Goal: Task Accomplishment & Management: Manage account settings

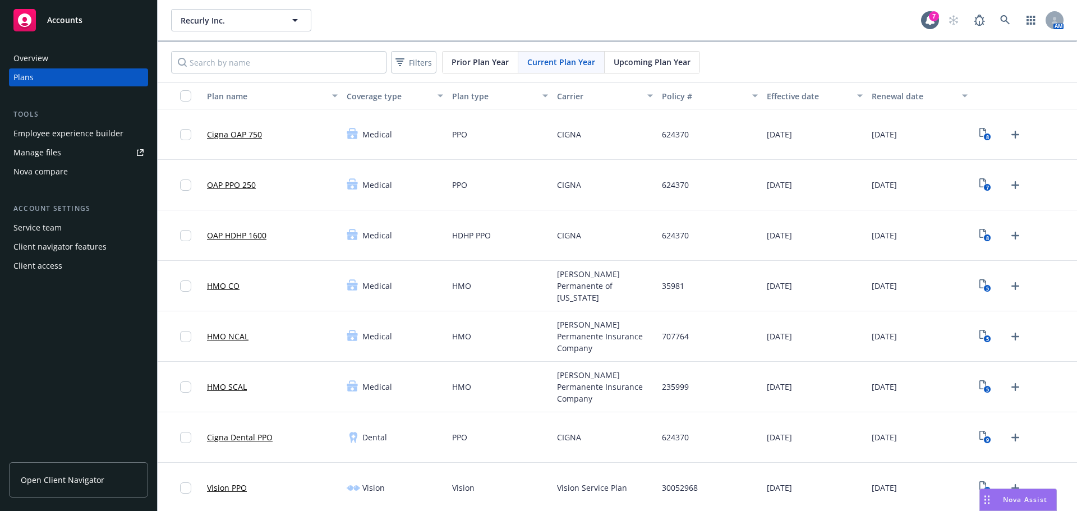
click at [85, 131] on div "Employee experience builder" at bounding box center [68, 134] width 110 height 18
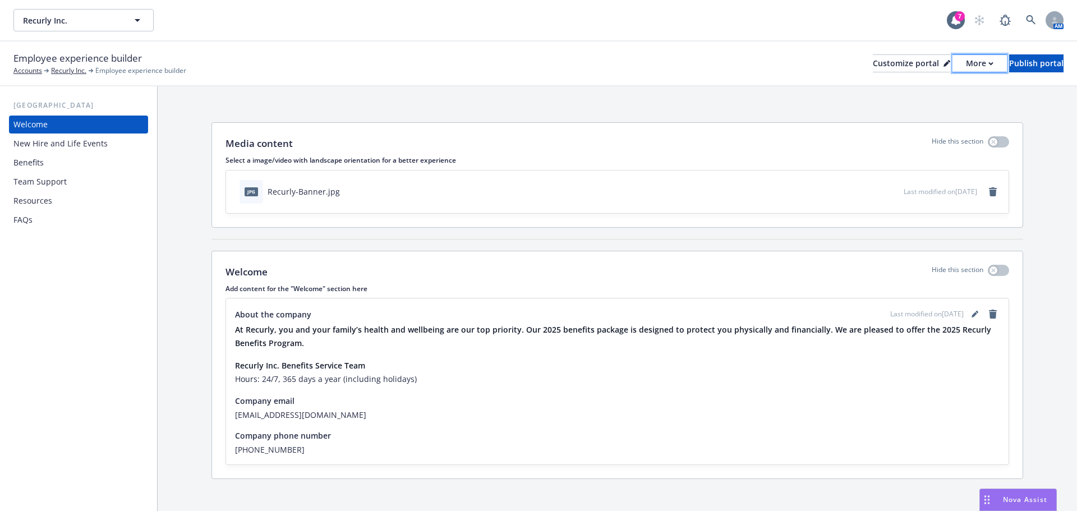
drag, startPoint x: 955, startPoint y: 58, endPoint x: 950, endPoint y: 66, distance: 9.3
click at [966, 58] on div "More" at bounding box center [979, 63] width 27 height 17
click at [927, 114] on div "Copy preview link Copy portal link" at bounding box center [920, 99] width 102 height 45
click at [966, 65] on div "More" at bounding box center [979, 63] width 27 height 17
click at [922, 90] on link "Copy preview link" at bounding box center [920, 88] width 102 height 22
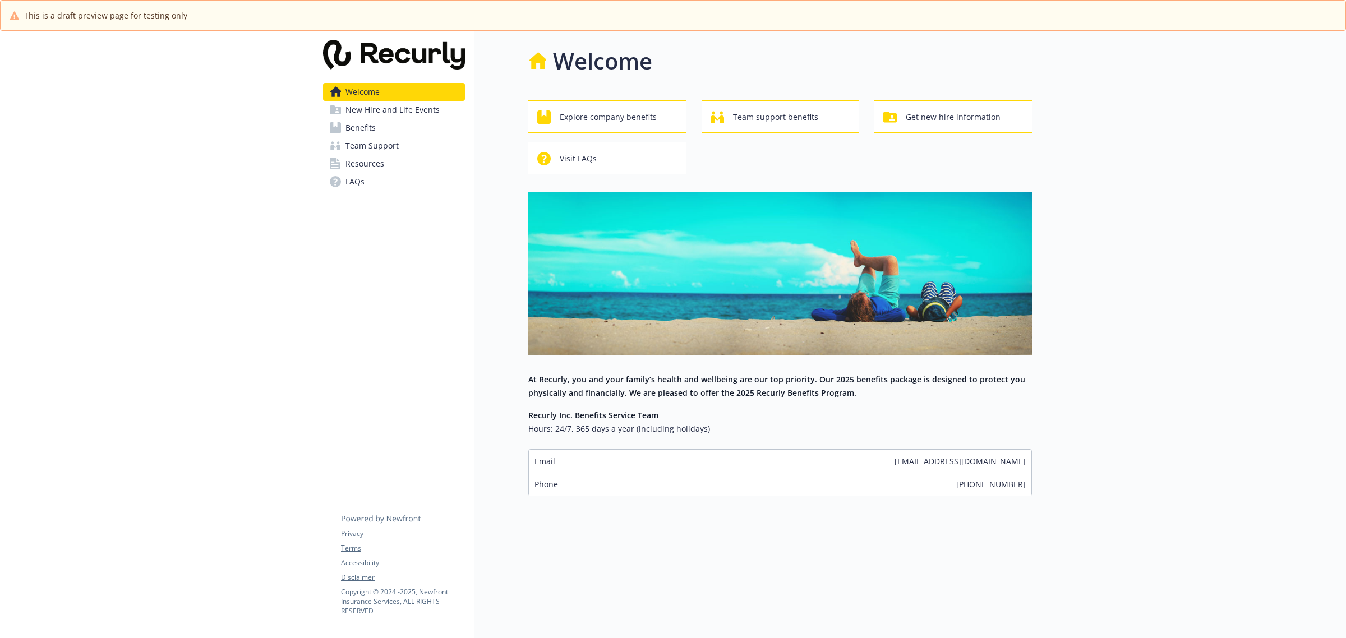
click at [377, 123] on link "Benefits" at bounding box center [394, 128] width 142 height 18
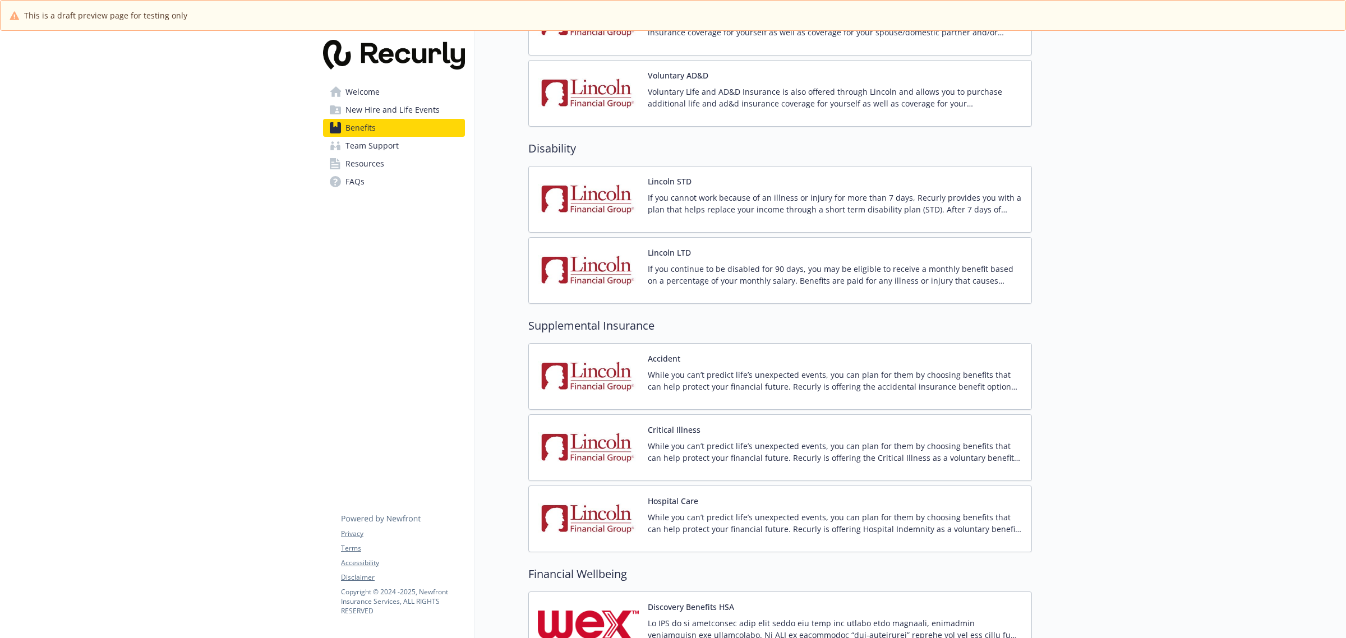
click at [615, 372] on img at bounding box center [588, 377] width 101 height 48
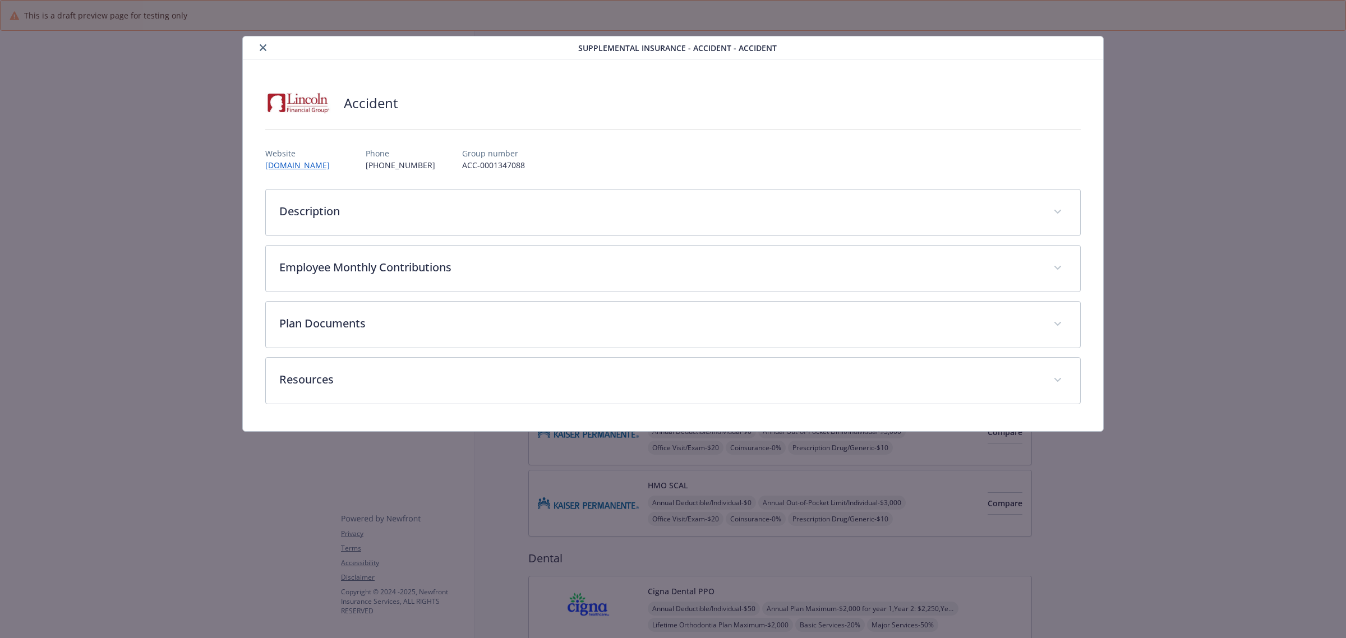
scroll to position [912, 0]
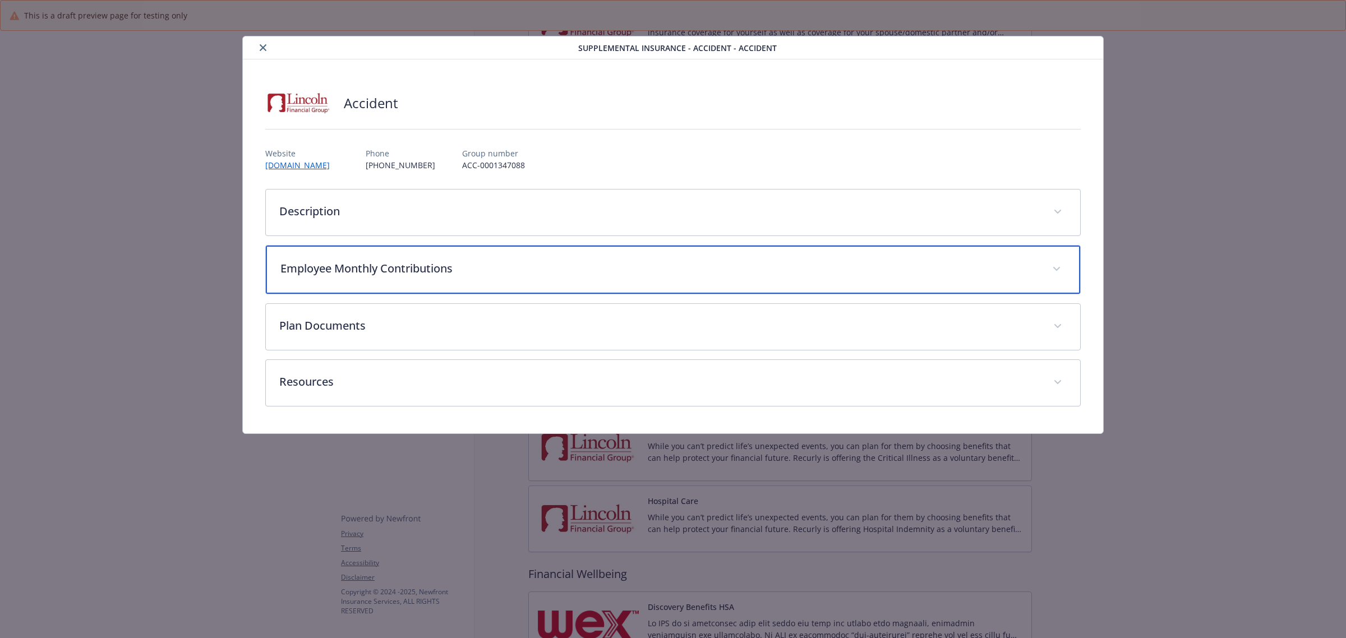
click at [403, 269] on p "Employee Monthly Contributions" at bounding box center [660, 268] width 758 height 17
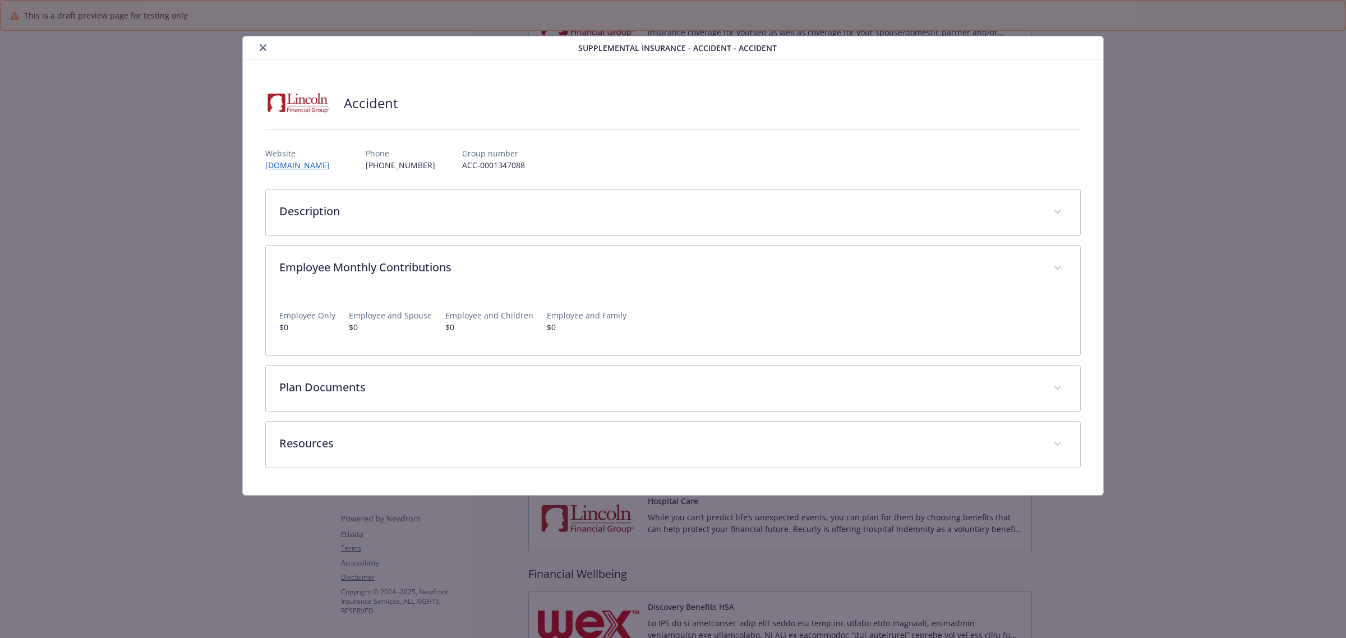
click at [265, 48] on icon "close" at bounding box center [263, 47] width 7 height 7
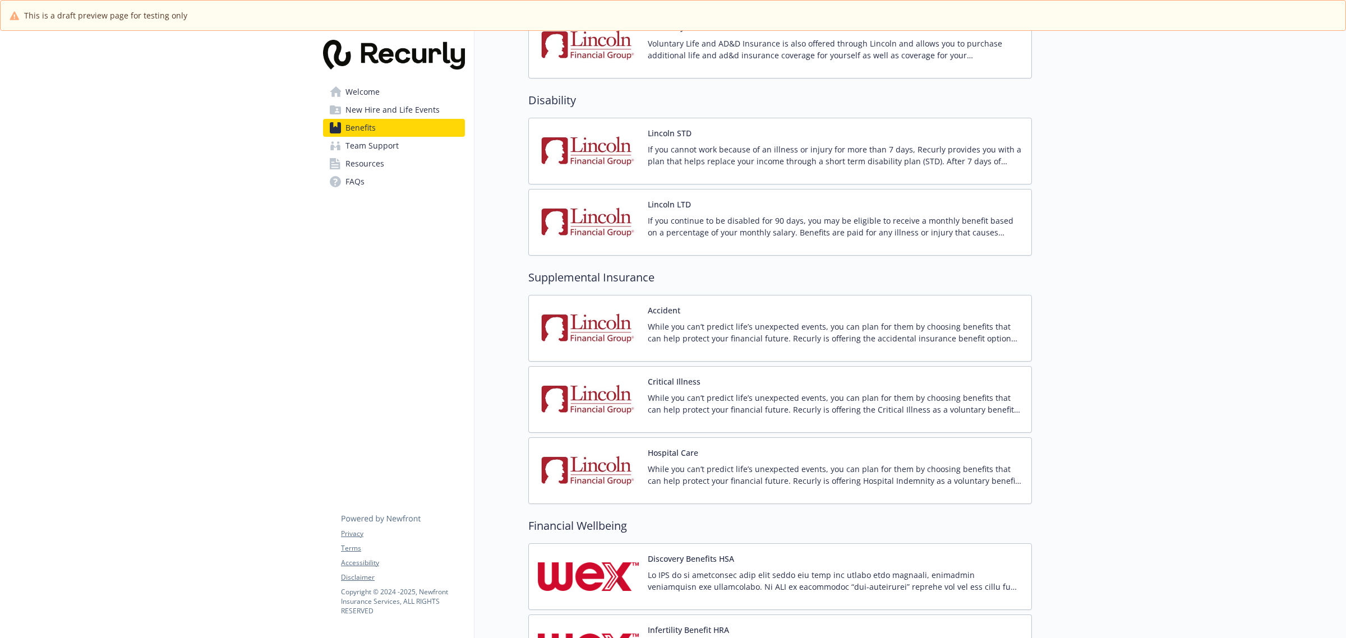
scroll to position [982, 0]
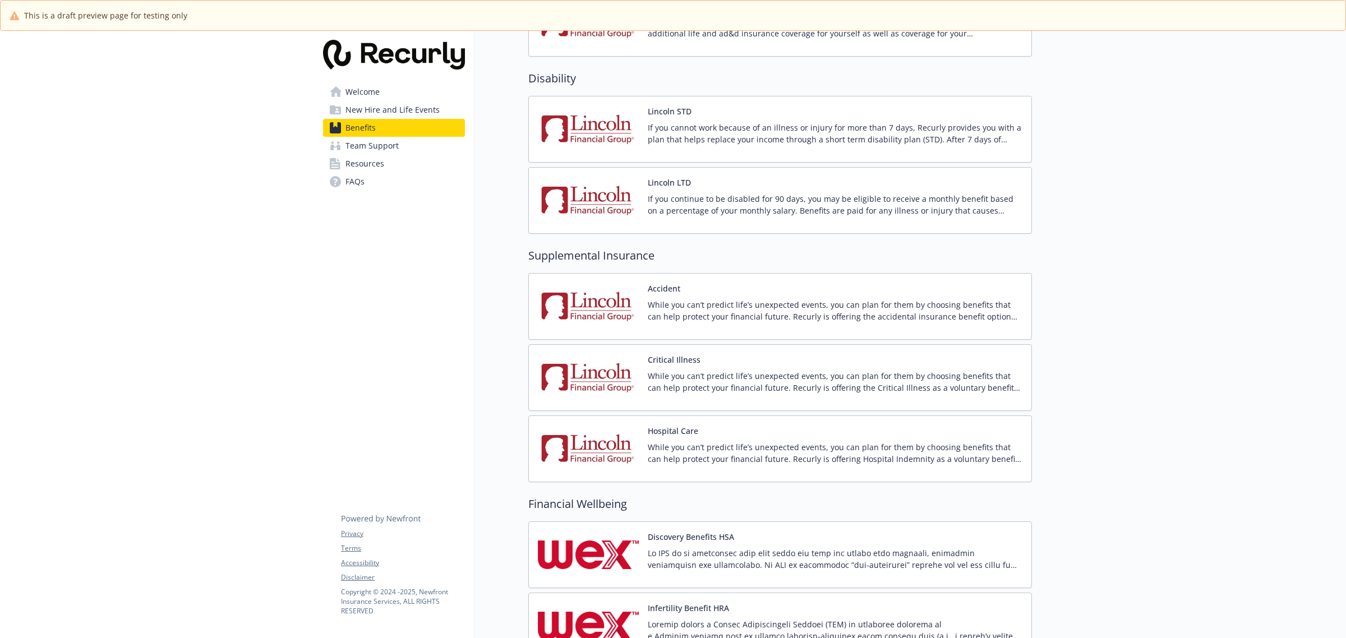
click at [607, 449] on img at bounding box center [588, 449] width 101 height 48
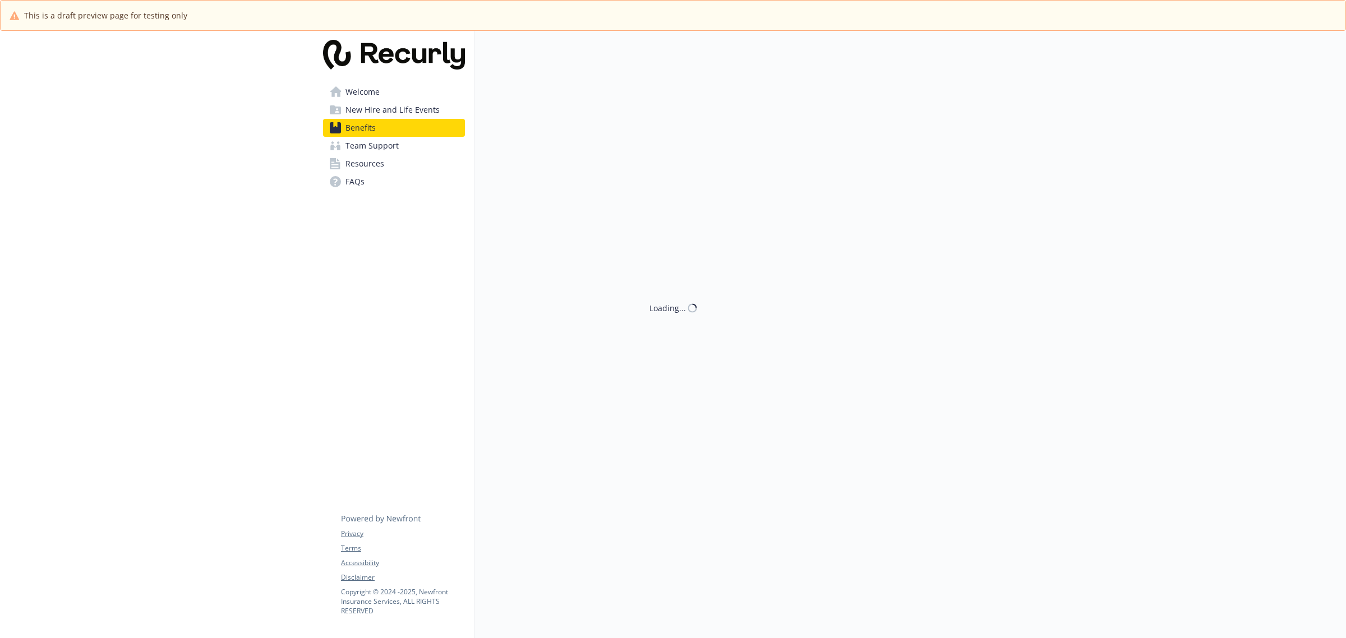
scroll to position [982, 0]
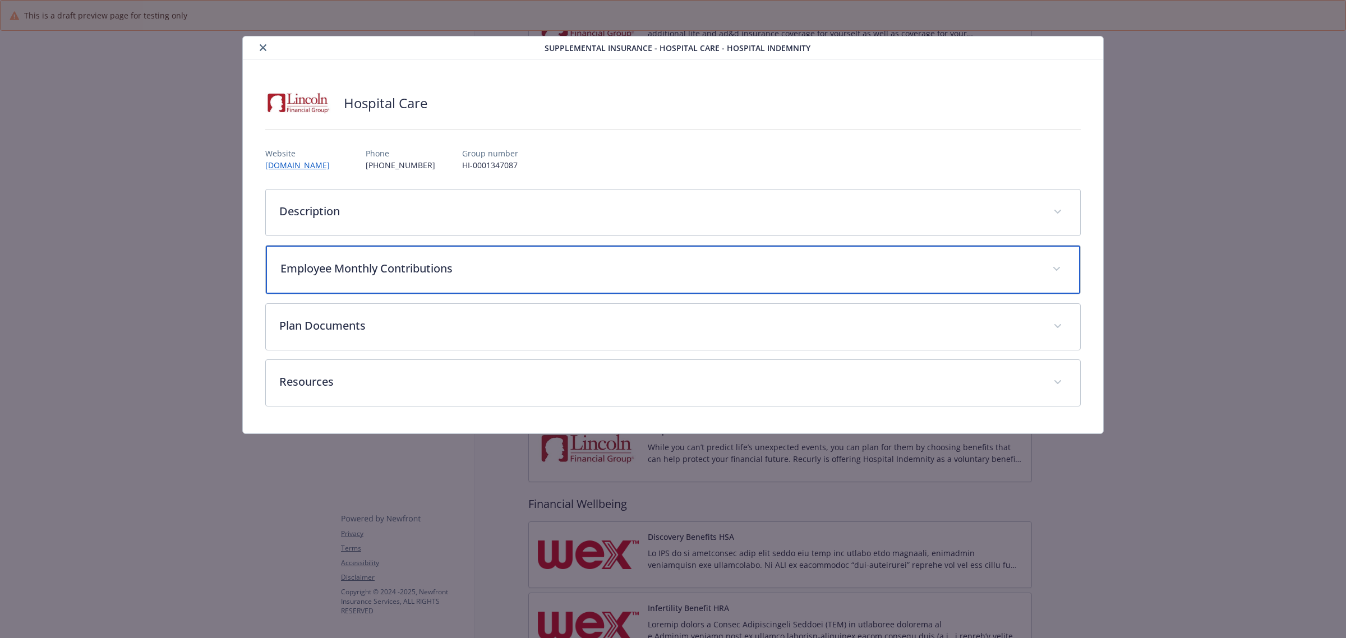
click at [445, 268] on p "Employee Monthly Contributions" at bounding box center [660, 268] width 758 height 17
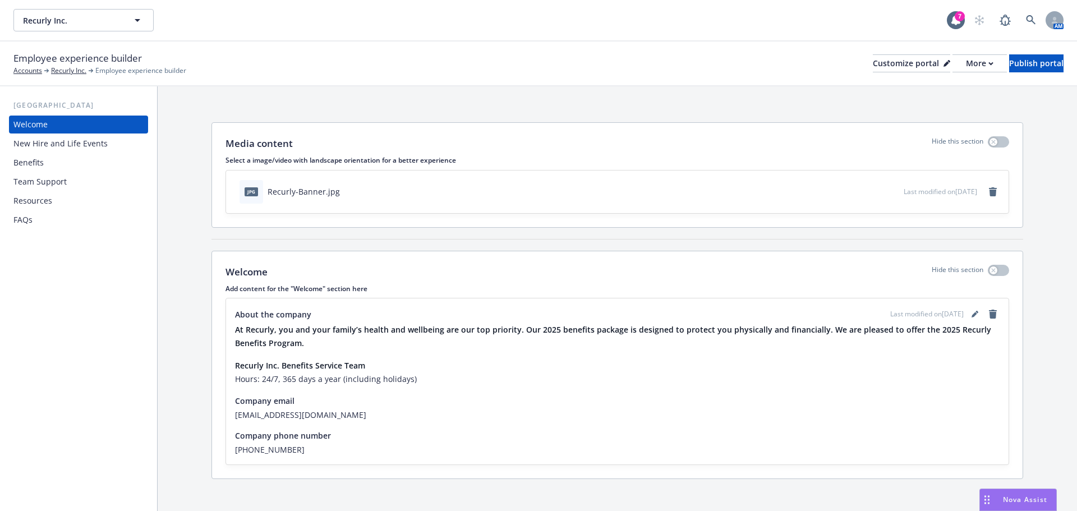
click at [57, 162] on div "Benefits" at bounding box center [78, 163] width 130 height 18
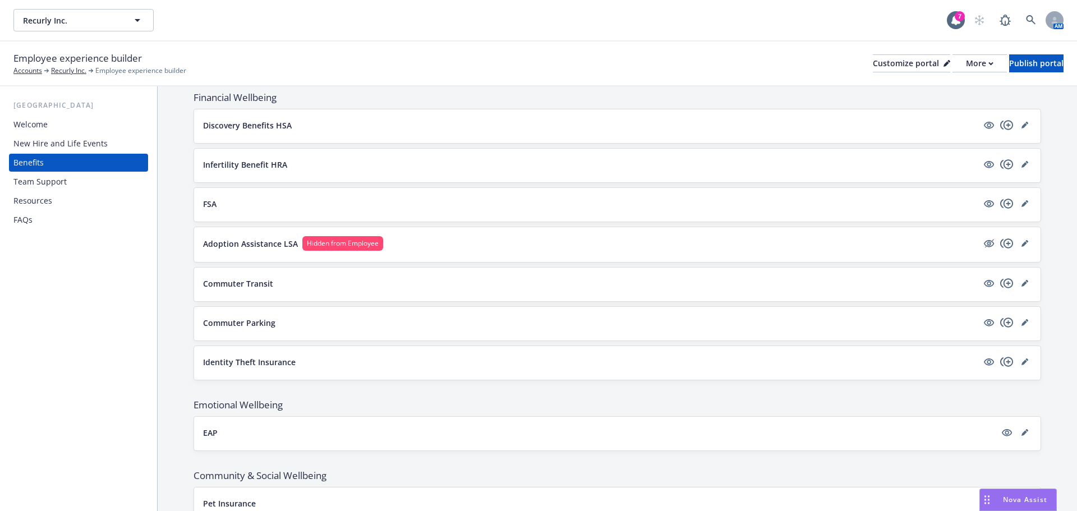
scroll to position [1131, 0]
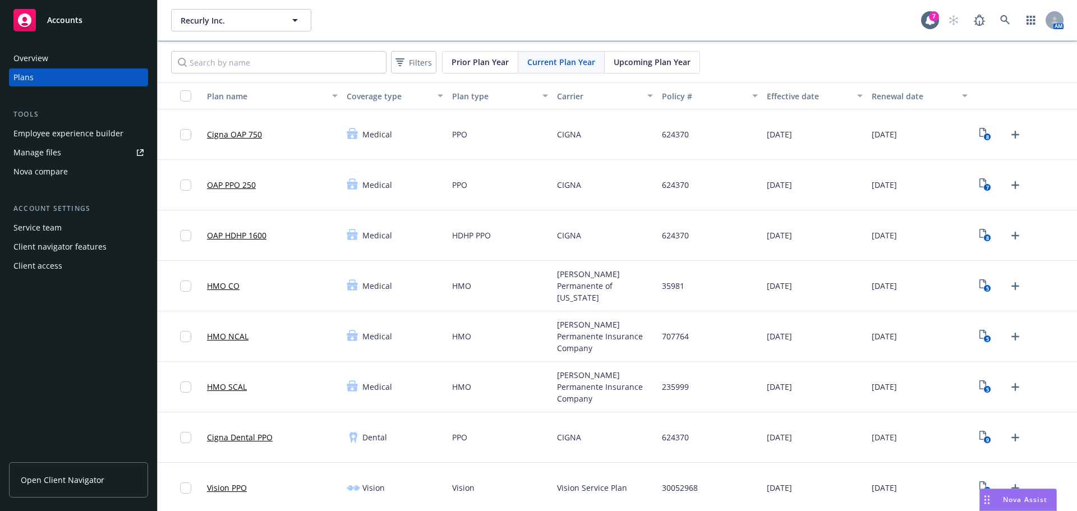
click at [107, 127] on div "Employee experience builder" at bounding box center [68, 134] width 110 height 18
click at [990, 494] on div "Drag to move" at bounding box center [987, 499] width 14 height 21
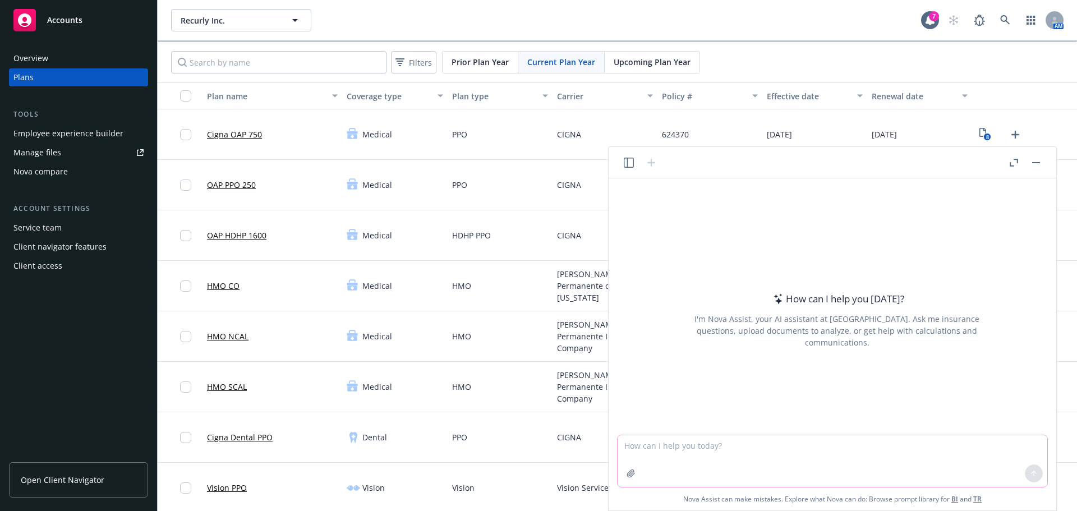
click at [704, 457] on textarea at bounding box center [833, 461] width 430 height 52
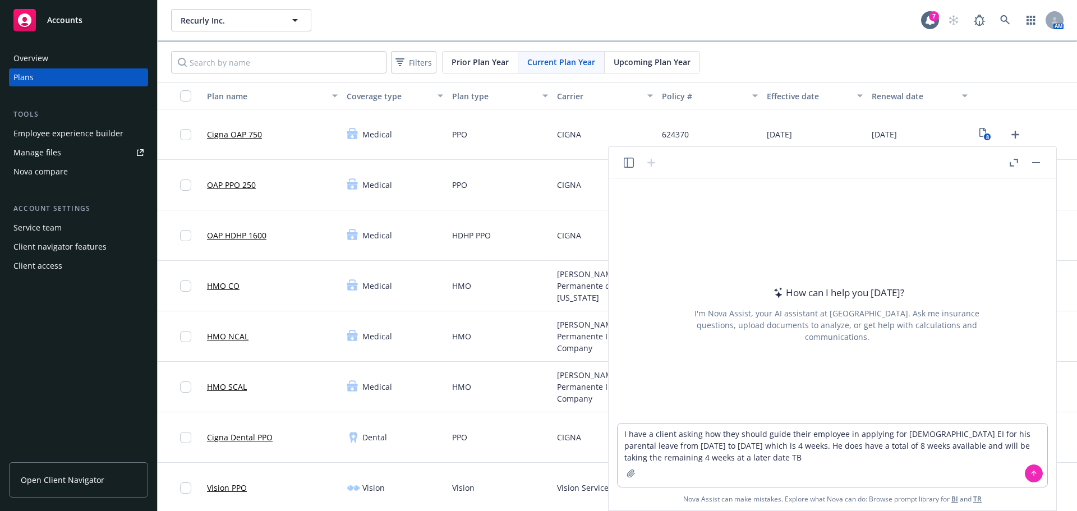
type textarea "I have a client asking how they should guide their employee in applying for Can…"
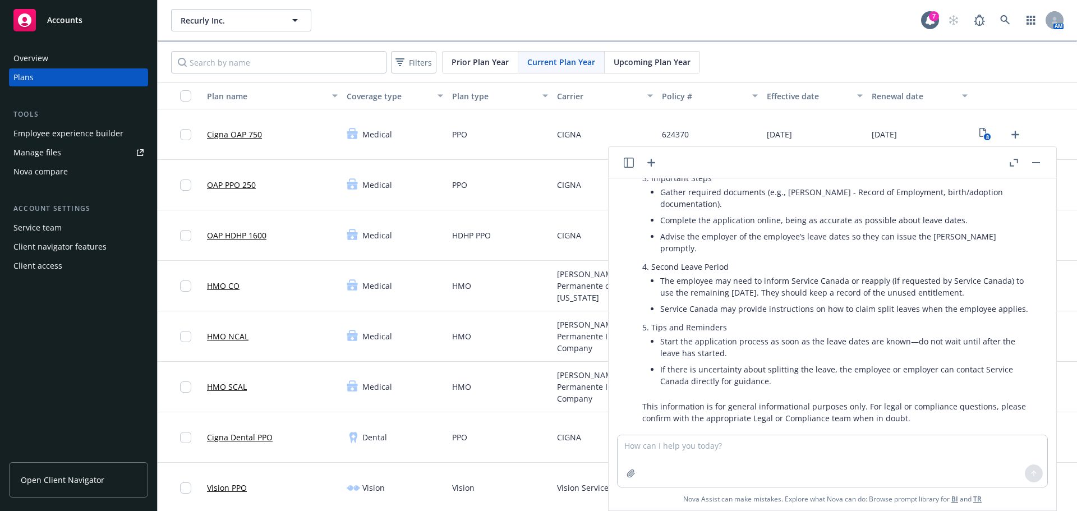
scroll to position [328, 0]
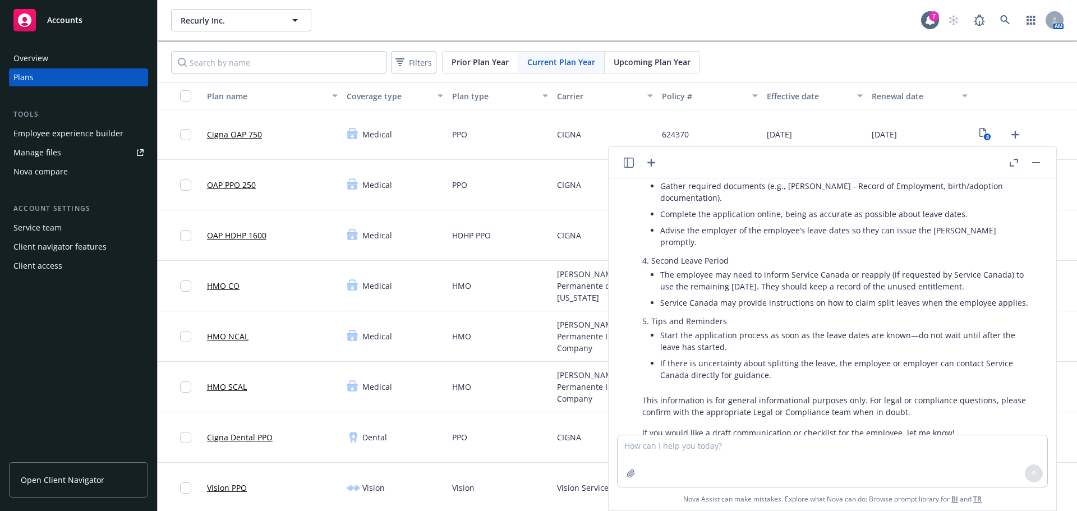
click at [1043, 163] on header at bounding box center [833, 162] width 448 height 31
click at [1042, 163] on button "button" at bounding box center [1035, 162] width 13 height 13
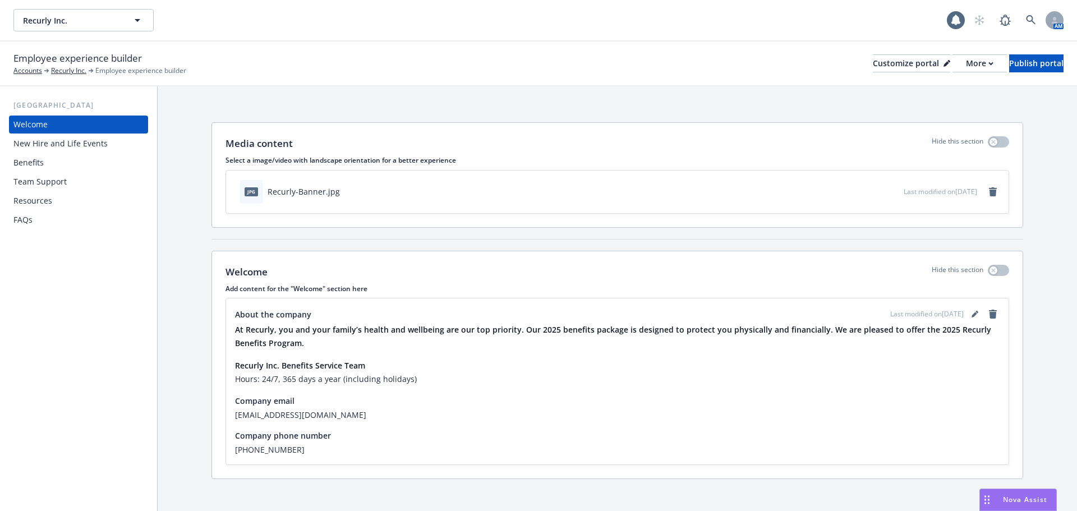
click at [53, 162] on div "Benefits" at bounding box center [78, 163] width 130 height 18
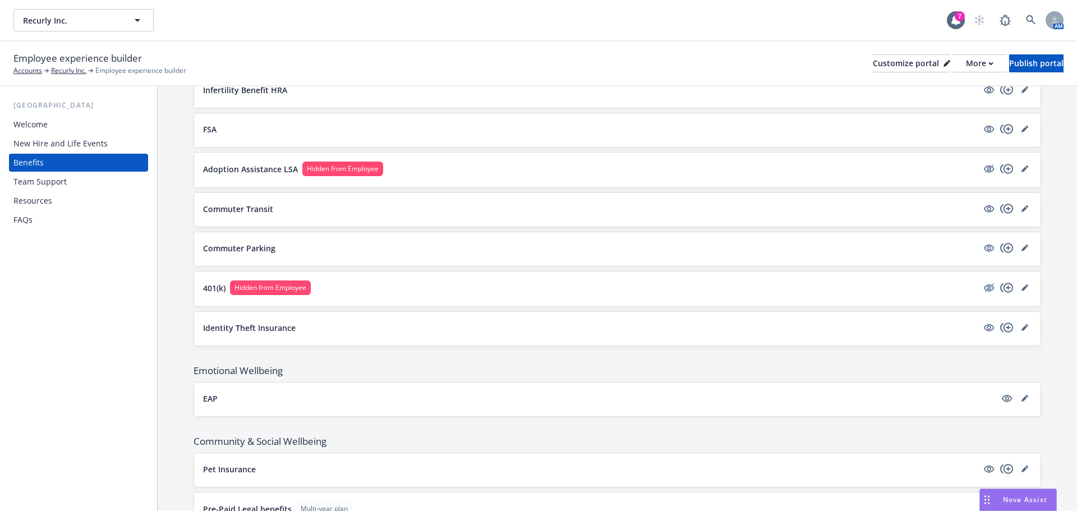
scroll to position [1122, 0]
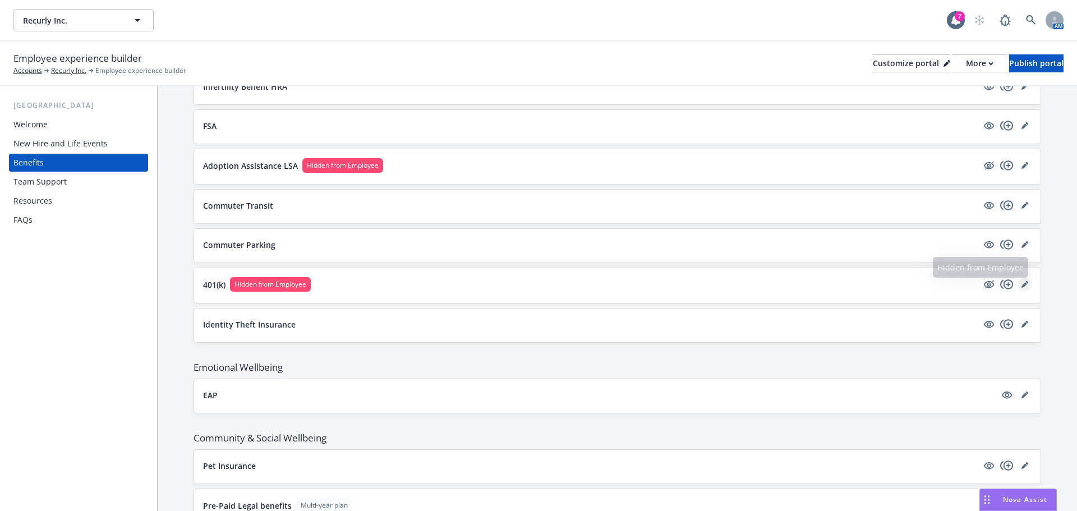
click at [1022, 283] on icon "editPencil" at bounding box center [1025, 284] width 7 height 7
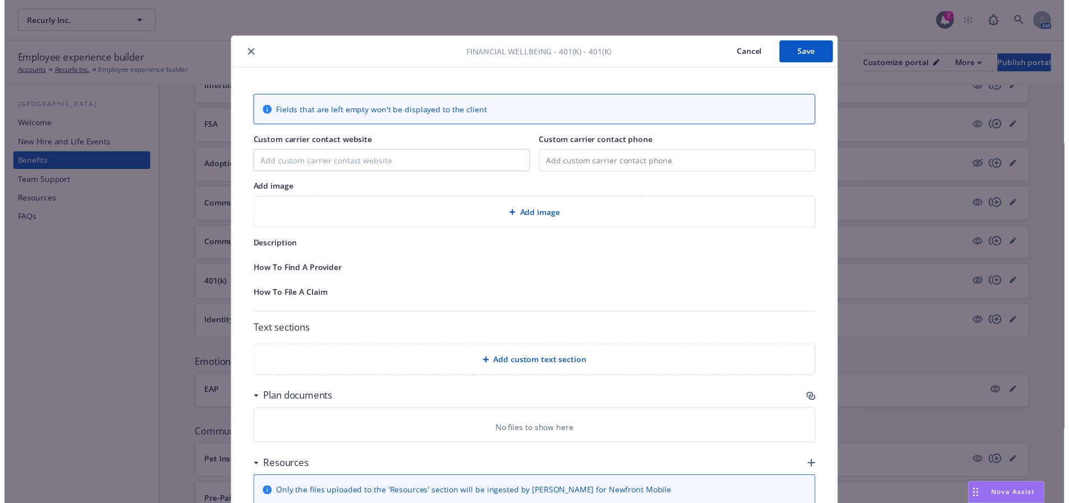
scroll to position [34, 0]
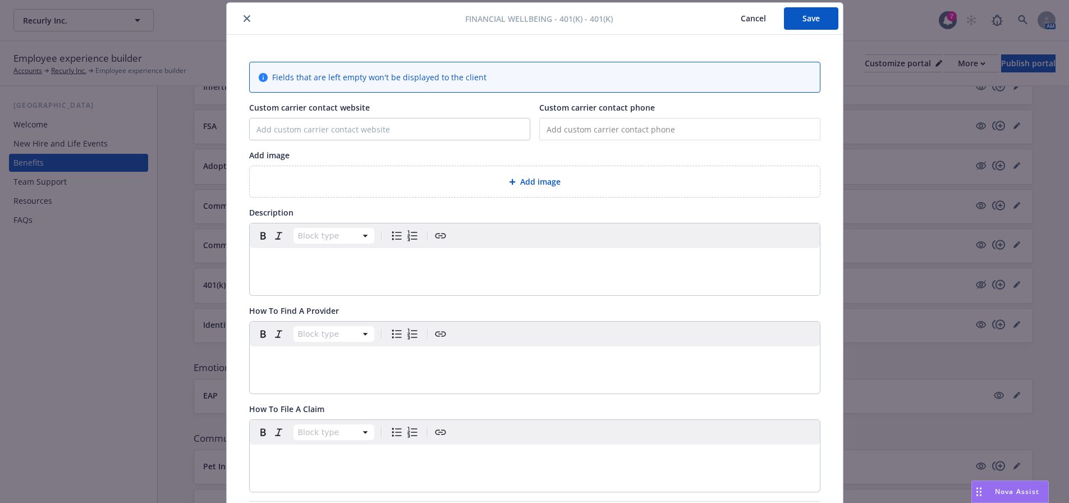
click at [309, 266] on p "editable markdown" at bounding box center [534, 261] width 557 height 13
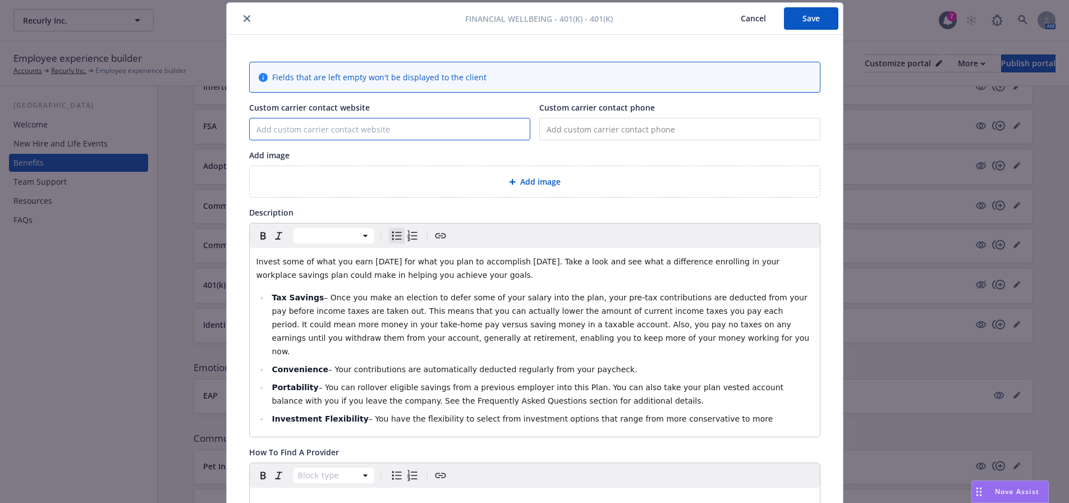
click at [360, 131] on input "Custom carrier contact website" at bounding box center [390, 128] width 280 height 21
paste input "https://americanfunds.retirementpartner.com/participant/#/login?accu=AmFunds"
type input "https://americanfunds.retirementpartner.com/participant/#/login?accu=AmFunds"
click at [655, 128] on input "tel" at bounding box center [679, 129] width 281 height 22
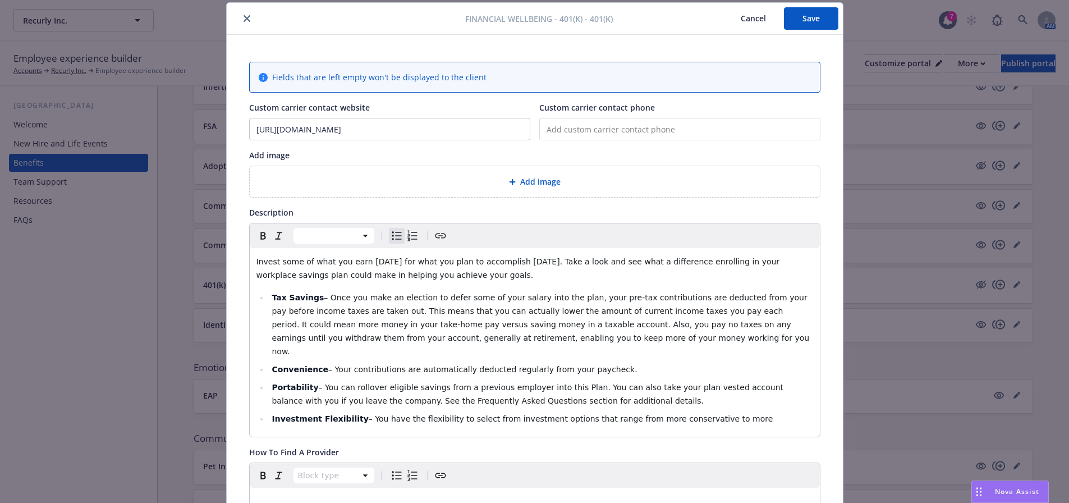
scroll to position [0, 0]
click at [378, 129] on input "https://americanfunds.retirementpartner.com/participant/#/login?accu=AmFunds" at bounding box center [390, 128] width 280 height 21
click at [334, 121] on input "Custom carrier contact website" at bounding box center [390, 128] width 280 height 21
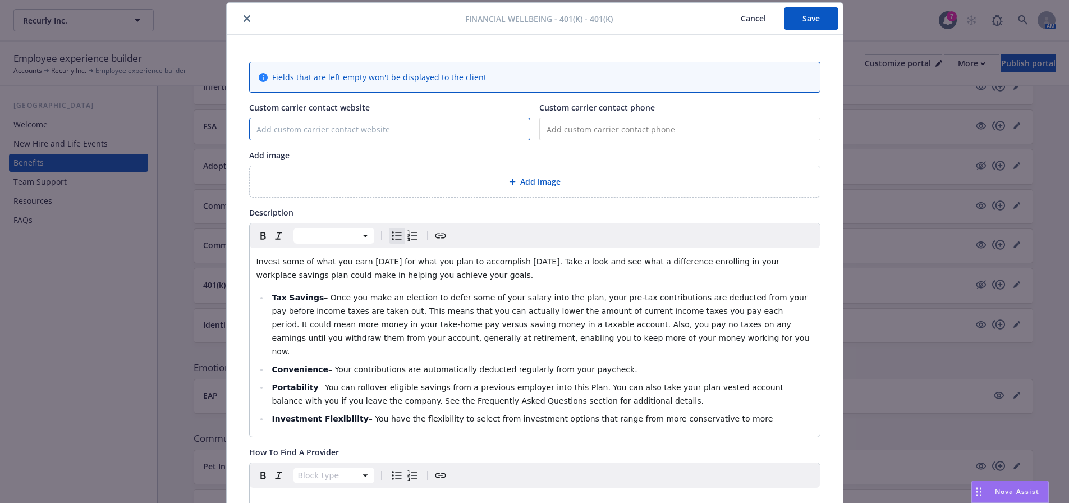
paste input "[URL][DOMAIN_NAME]"
type input "[URL][DOMAIN_NAME]"
click at [614, 123] on input "tel" at bounding box center [679, 129] width 281 height 22
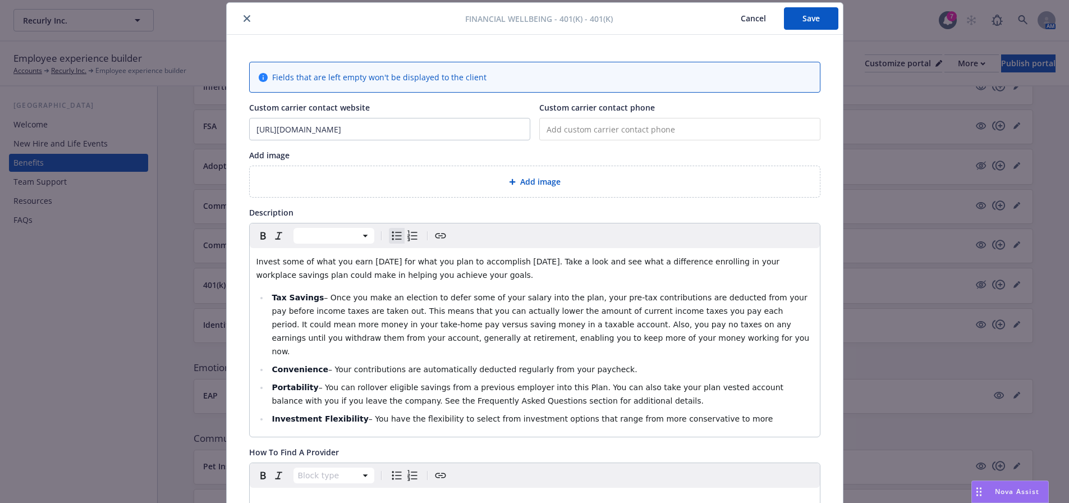
click at [637, 134] on input "tel" at bounding box center [679, 129] width 281 height 22
type input "[PHONE_NUMBER]"
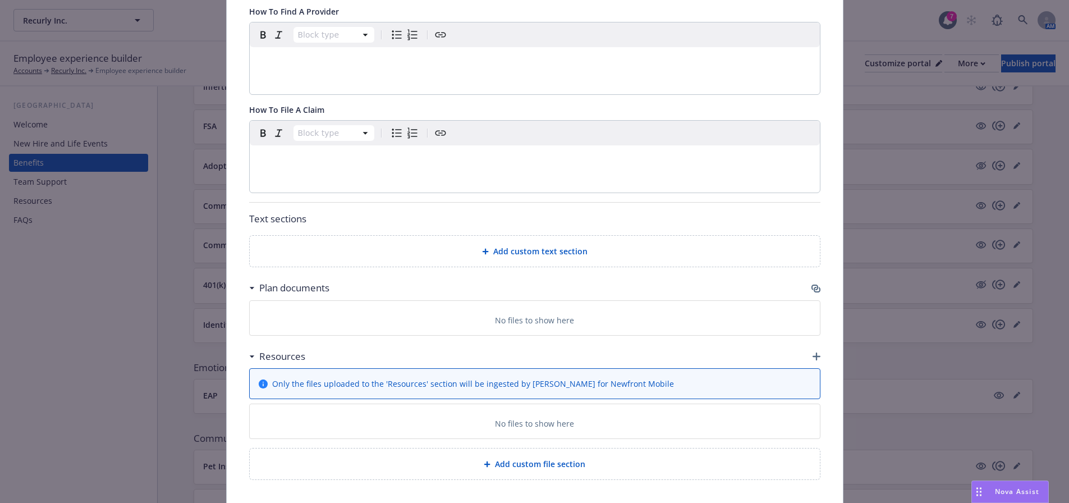
scroll to position [482, 0]
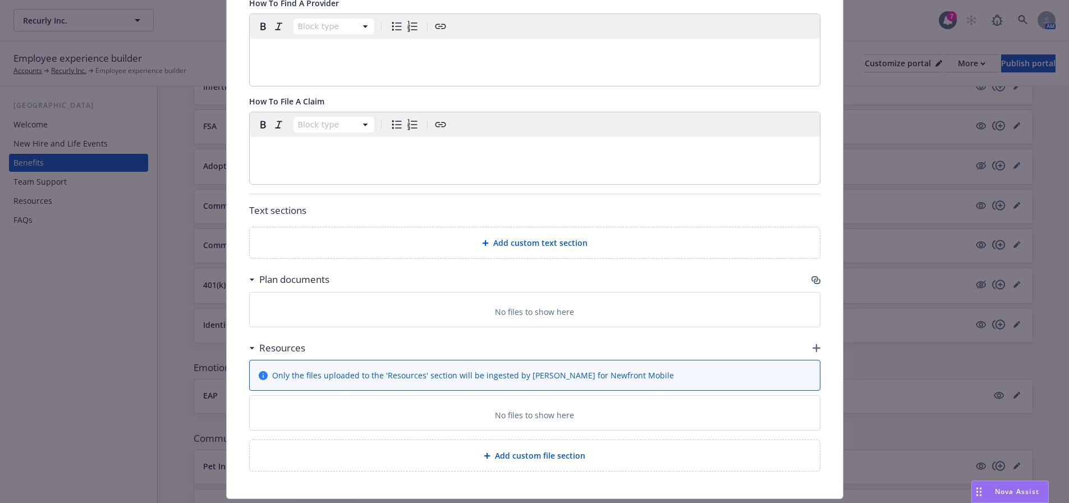
click at [542, 237] on span "Add custom text section" at bounding box center [540, 243] width 94 height 12
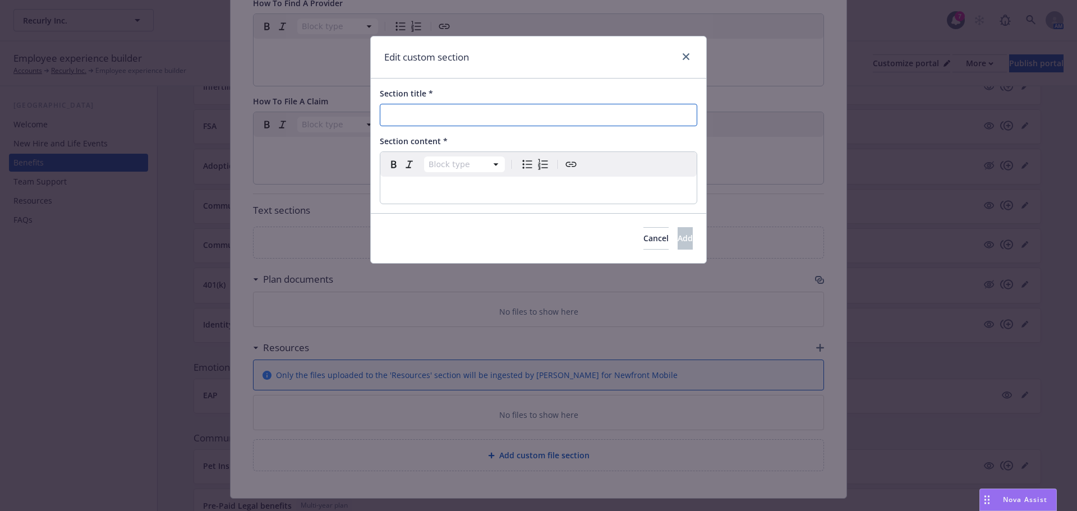
click at [445, 115] on input "Section title *" at bounding box center [539, 115] width 318 height 22
type input "Additional 401(k) Information"
select select "paragraph"
click at [483, 196] on p "editable markdown" at bounding box center [538, 189] width 303 height 13
select select
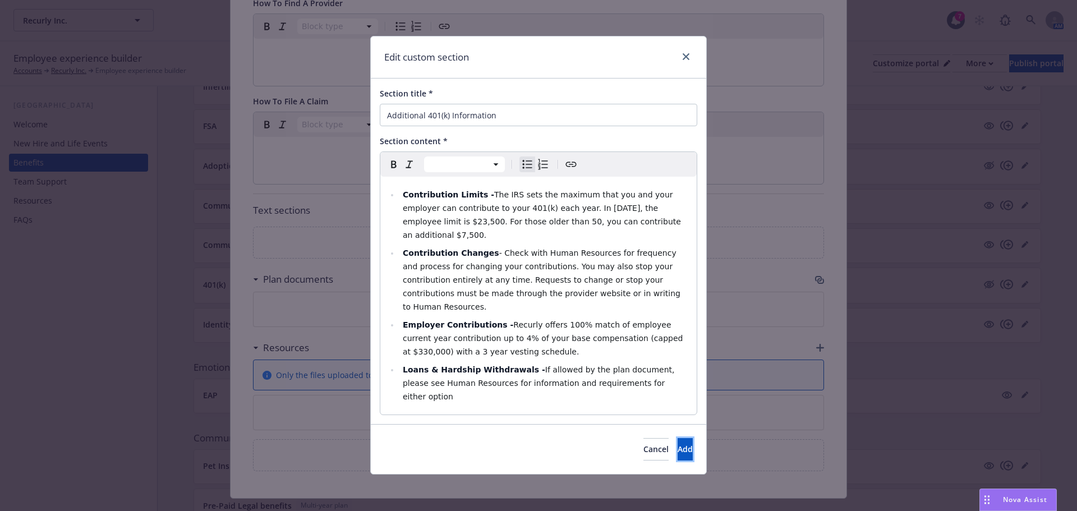
click at [678, 444] on span "Add" at bounding box center [685, 449] width 15 height 11
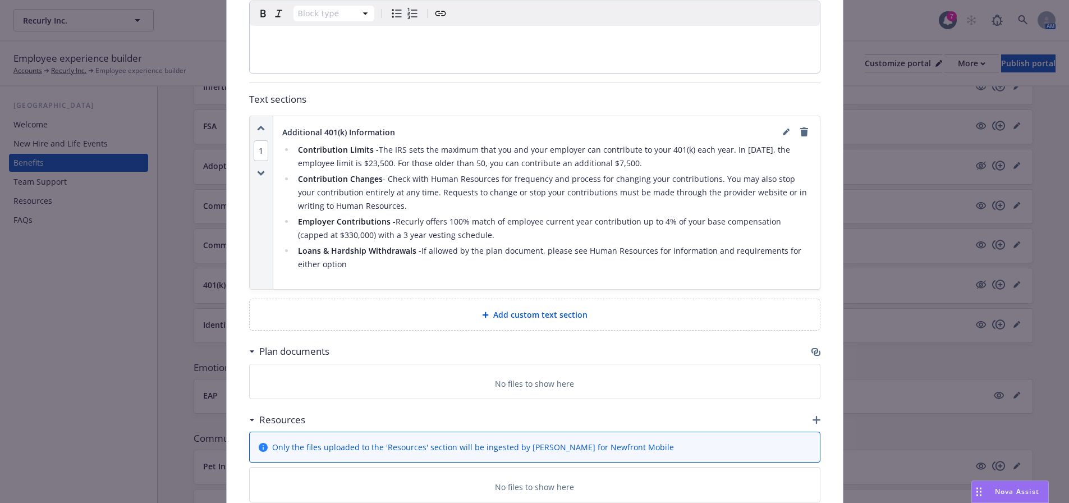
scroll to position [595, 0]
click at [812, 415] on icon "button" at bounding box center [816, 419] width 8 height 8
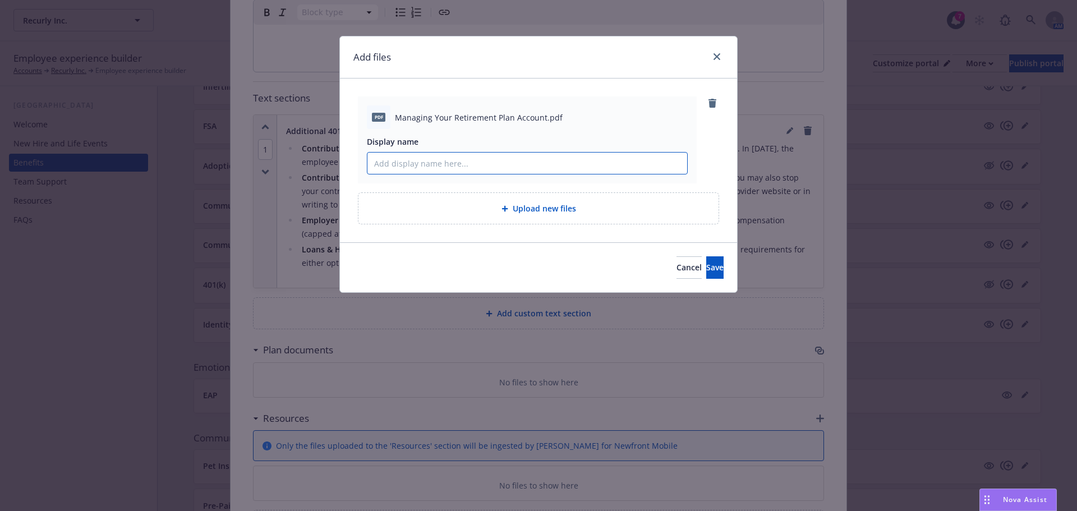
click at [447, 162] on input "Display name" at bounding box center [527, 163] width 320 height 21
type input "Managing Your Retirement Plan Account Flyer"
click at [710, 265] on button "Save" at bounding box center [714, 267] width 17 height 22
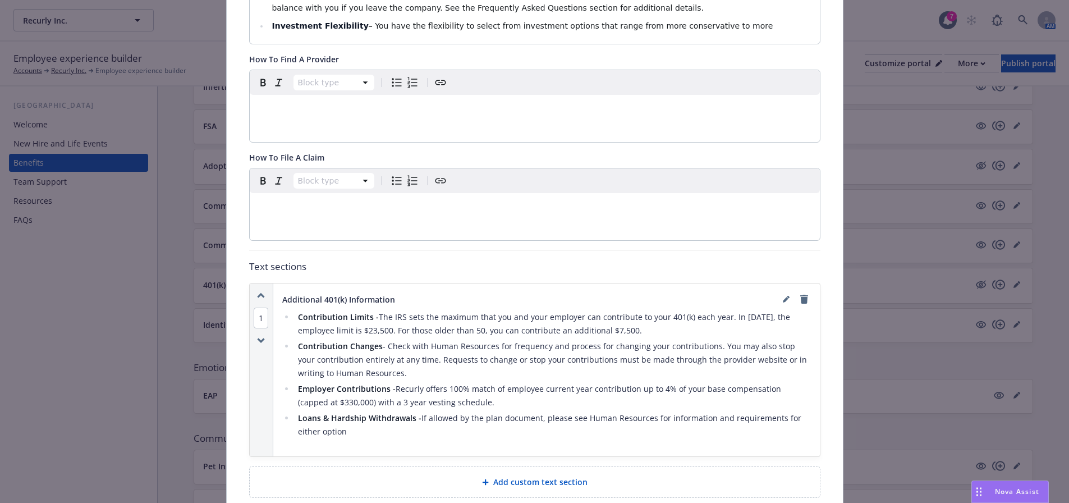
scroll to position [651, 0]
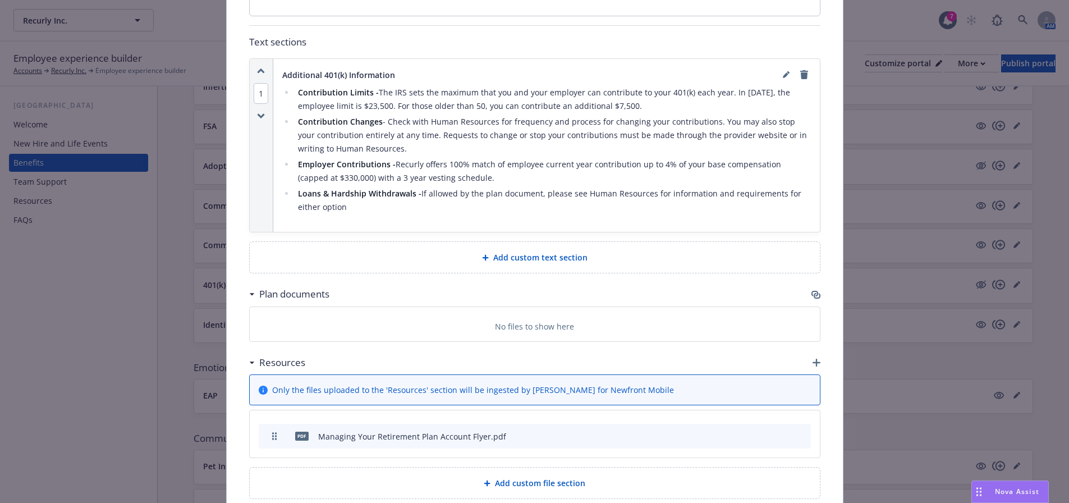
click at [545, 251] on span "Add custom text section" at bounding box center [540, 257] width 94 height 12
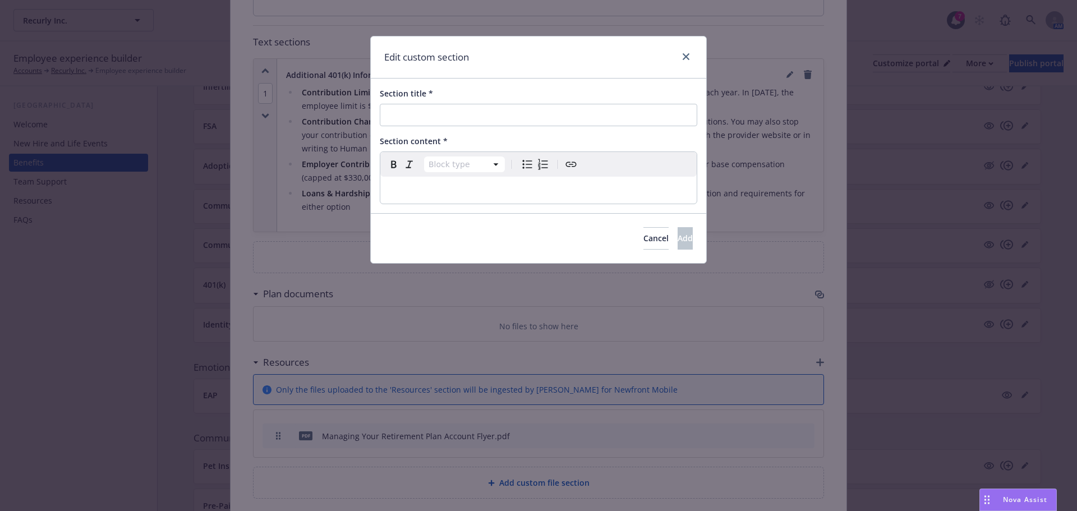
select select "paragraph"
click at [421, 188] on p "editable markdown" at bounding box center [538, 189] width 303 height 13
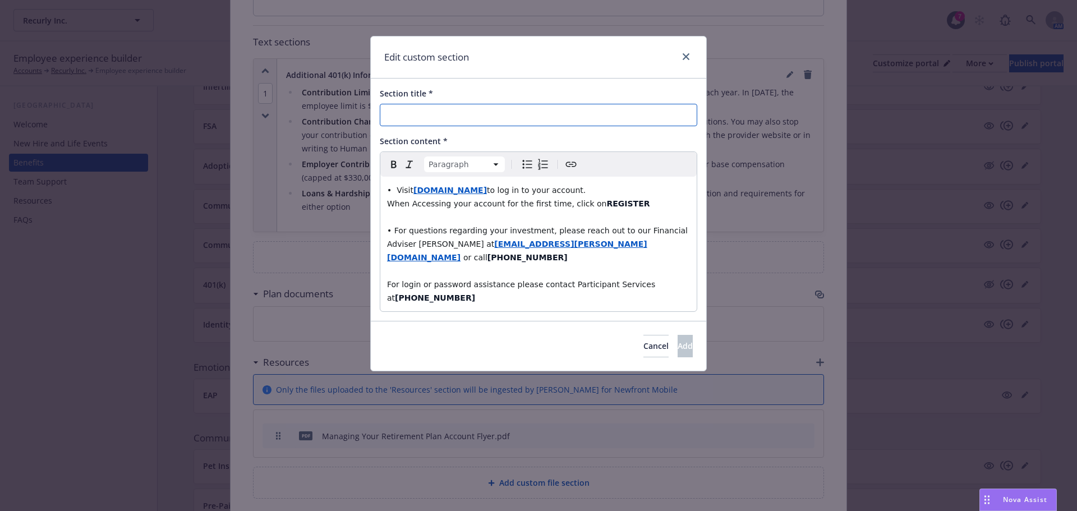
click at [416, 112] on input "Section title *" at bounding box center [539, 115] width 318 height 22
type input "Managing Your Retirement Plan Account"
click at [678, 341] on span "Add" at bounding box center [685, 346] width 15 height 11
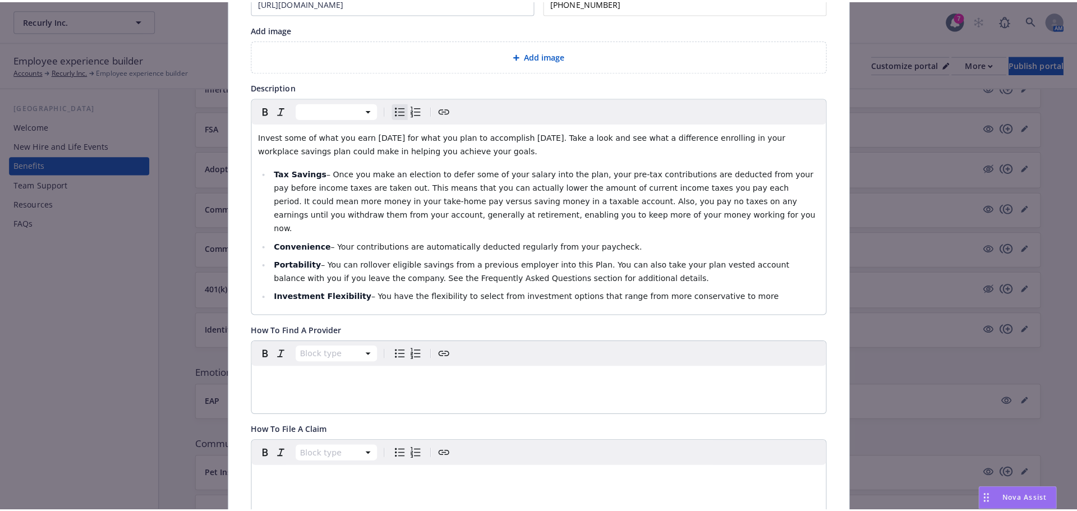
scroll to position [0, 0]
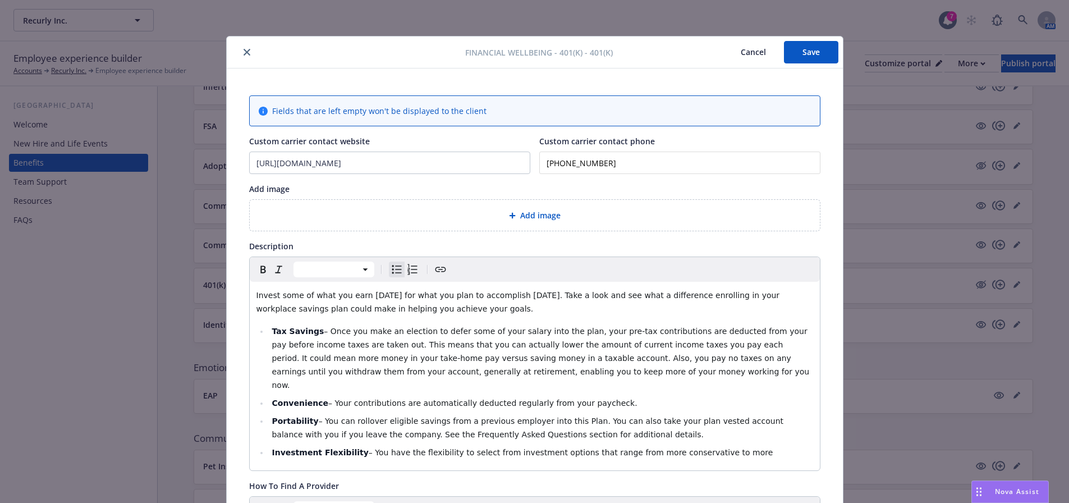
click at [822, 54] on button "Save" at bounding box center [811, 52] width 54 height 22
click at [245, 58] on div at bounding box center [348, 51] width 235 height 13
click at [243, 50] on icon "close" at bounding box center [246, 52] width 7 height 7
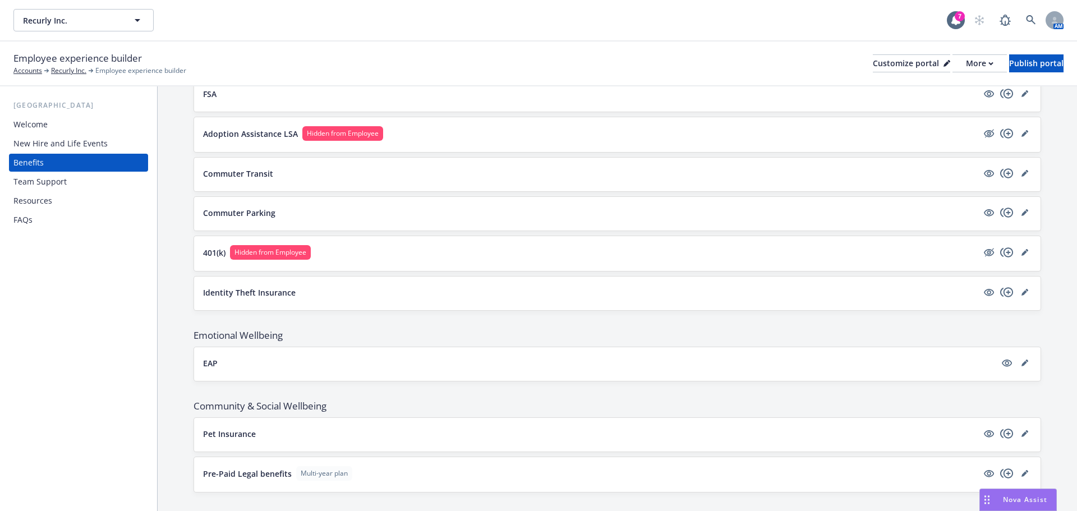
scroll to position [1171, 0]
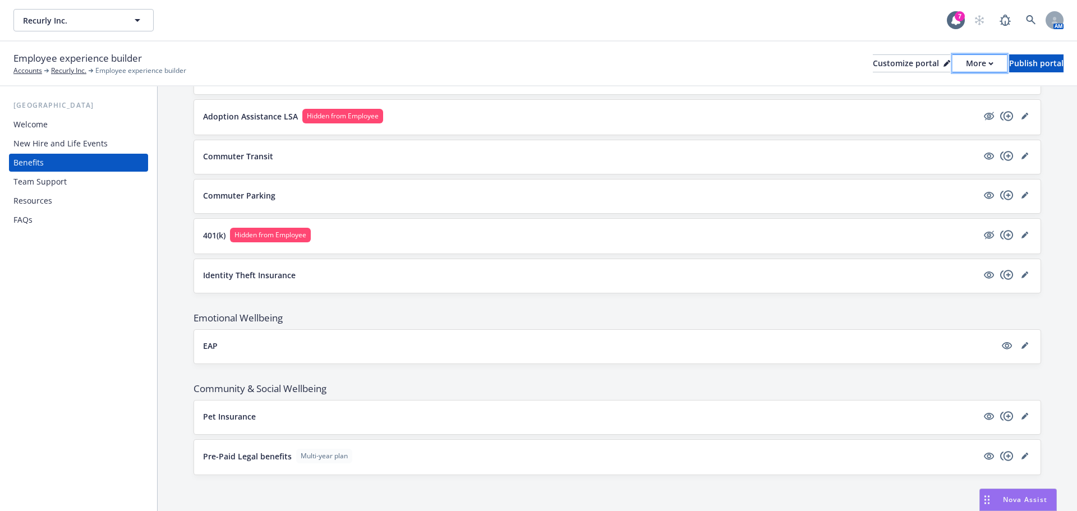
click at [960, 64] on button "More" at bounding box center [980, 63] width 54 height 18
click at [932, 86] on link "Copy preview link" at bounding box center [920, 88] width 102 height 22
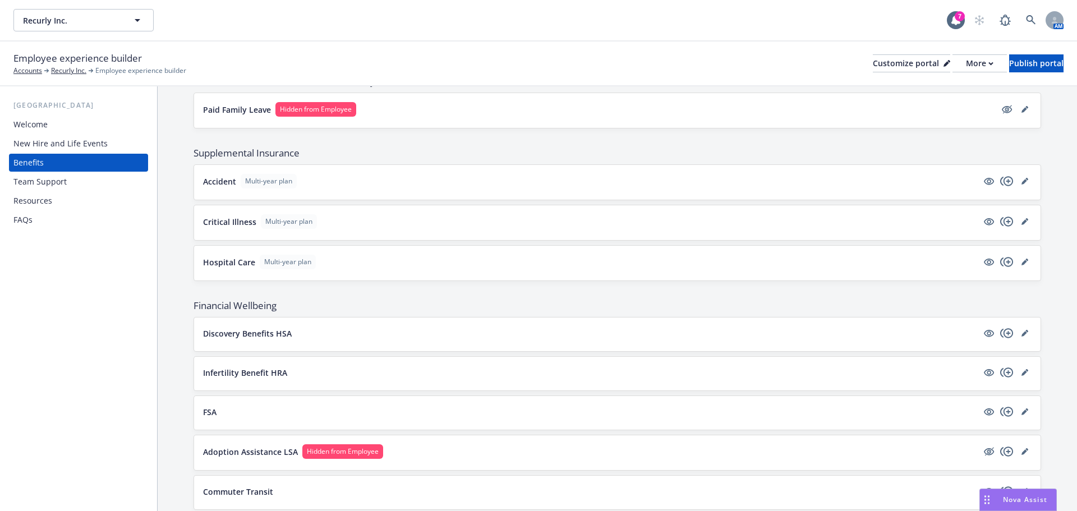
scroll to position [835, 0]
click at [966, 71] on div "More" at bounding box center [979, 63] width 27 height 17
click at [936, 90] on link "Copy preview link" at bounding box center [920, 88] width 102 height 22
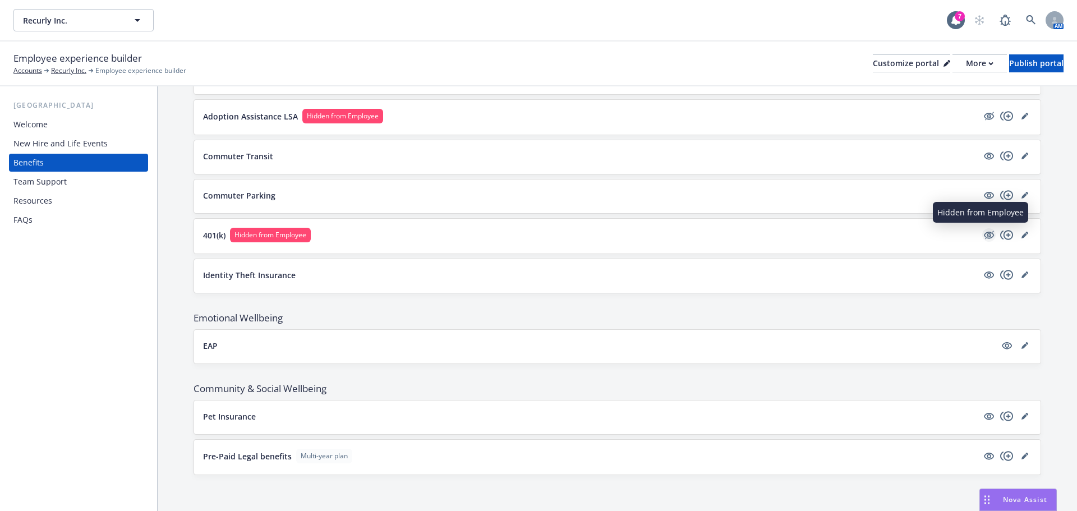
click at [985, 236] on icon "hidden" at bounding box center [989, 235] width 9 height 8
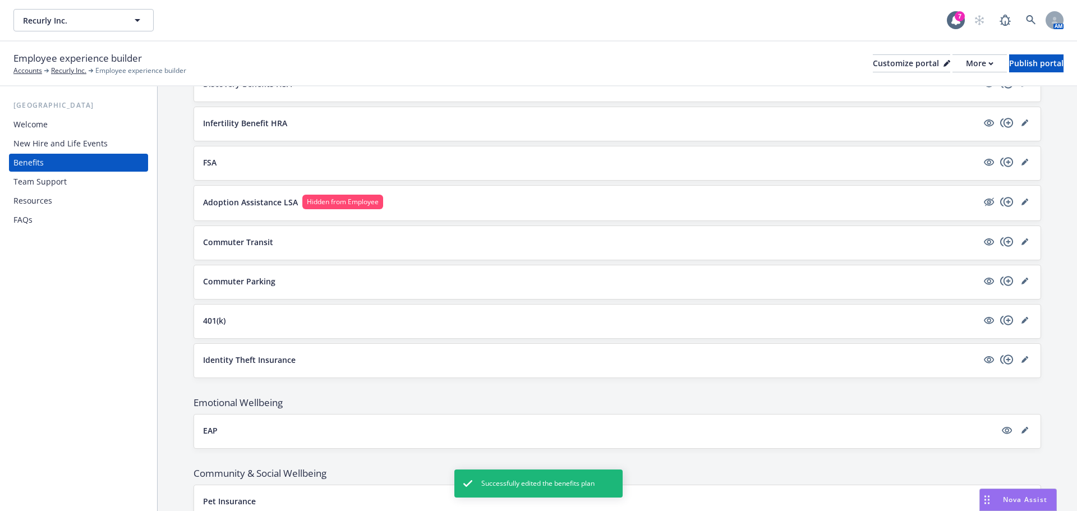
scroll to position [946, 0]
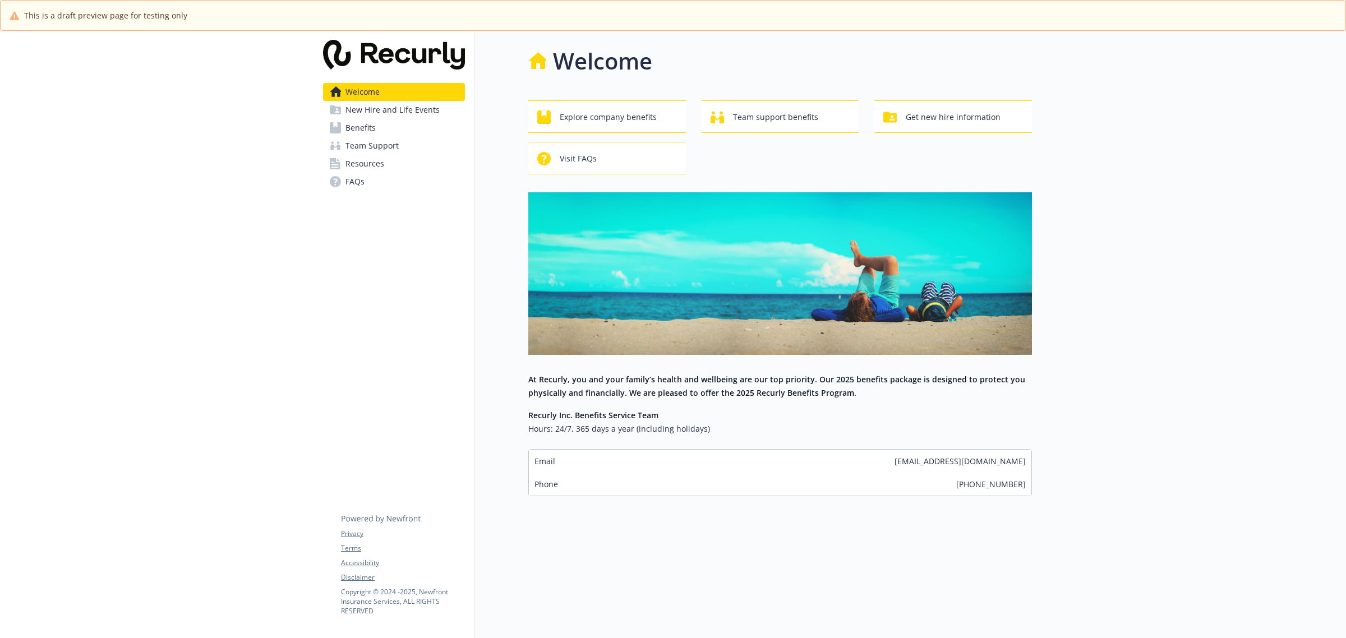
click at [430, 127] on link "Benefits" at bounding box center [394, 128] width 142 height 18
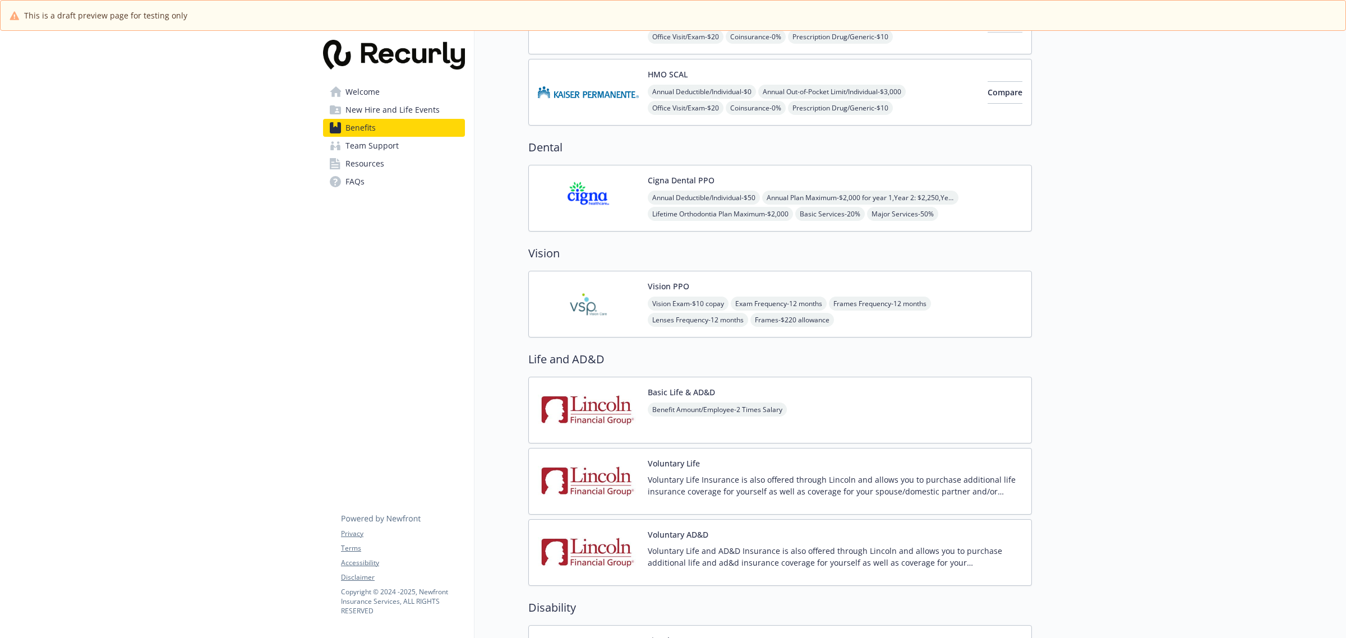
scroll to position [477, 0]
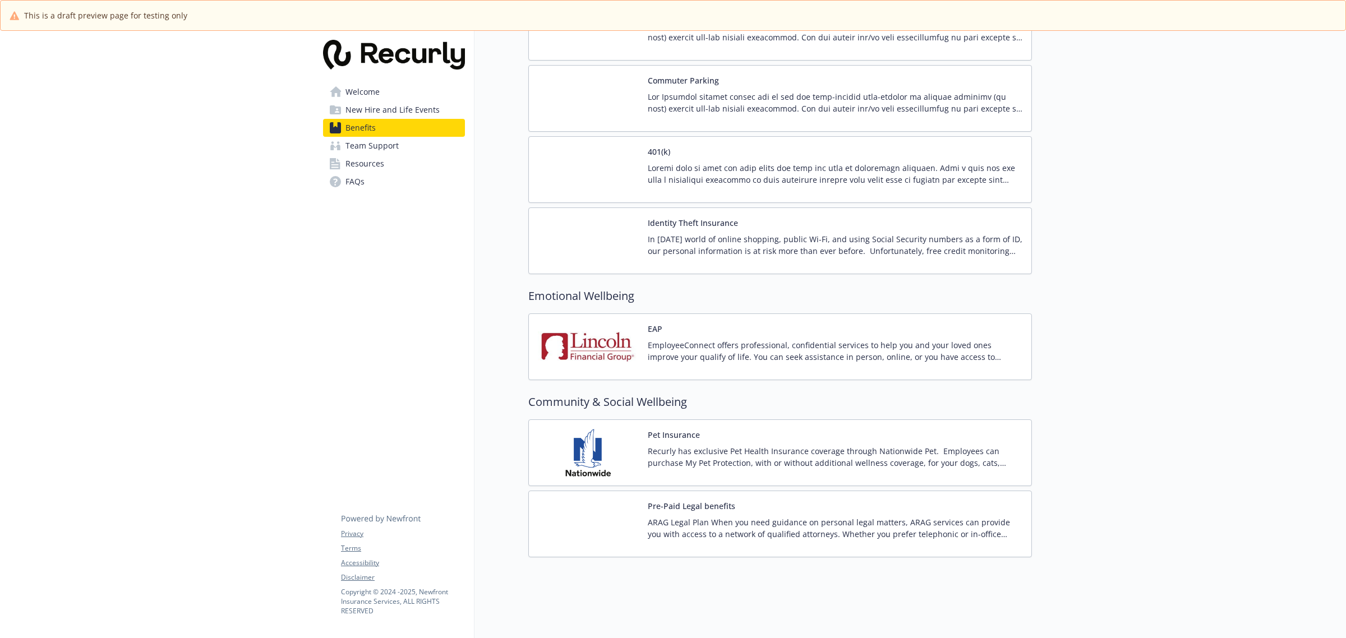
scroll to position [1740, 0]
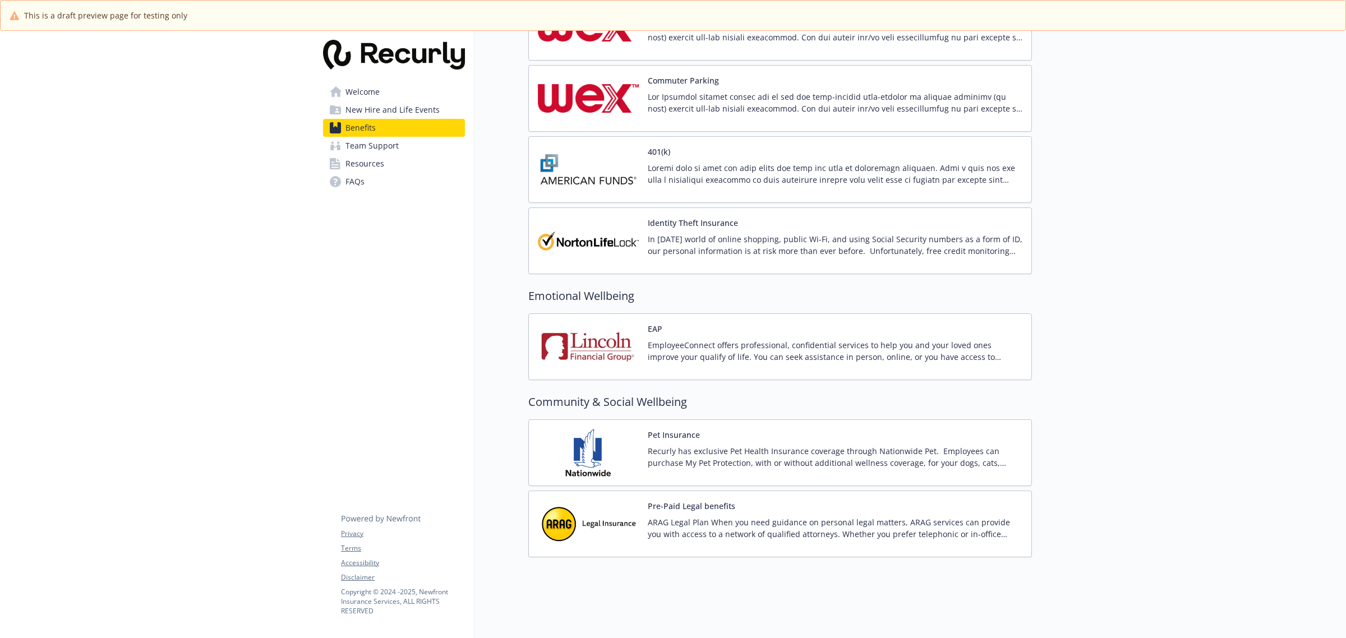
click at [642, 178] on div "401(k)" at bounding box center [780, 170] width 485 height 48
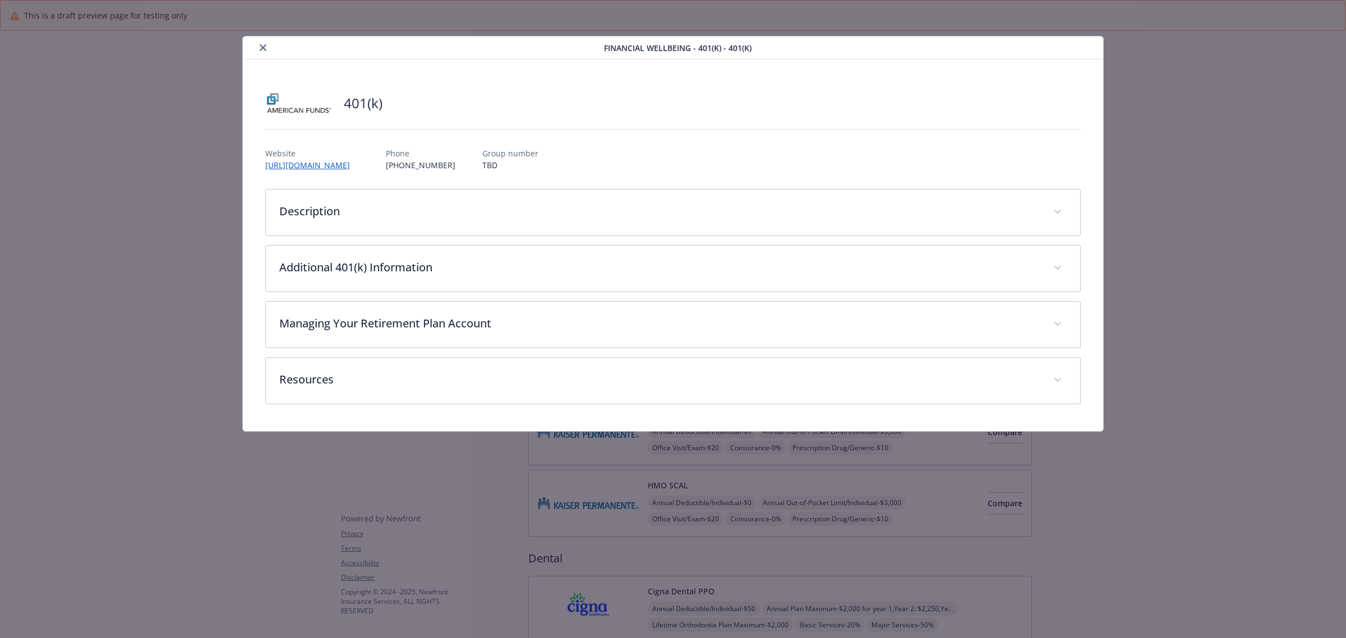
scroll to position [1740, 0]
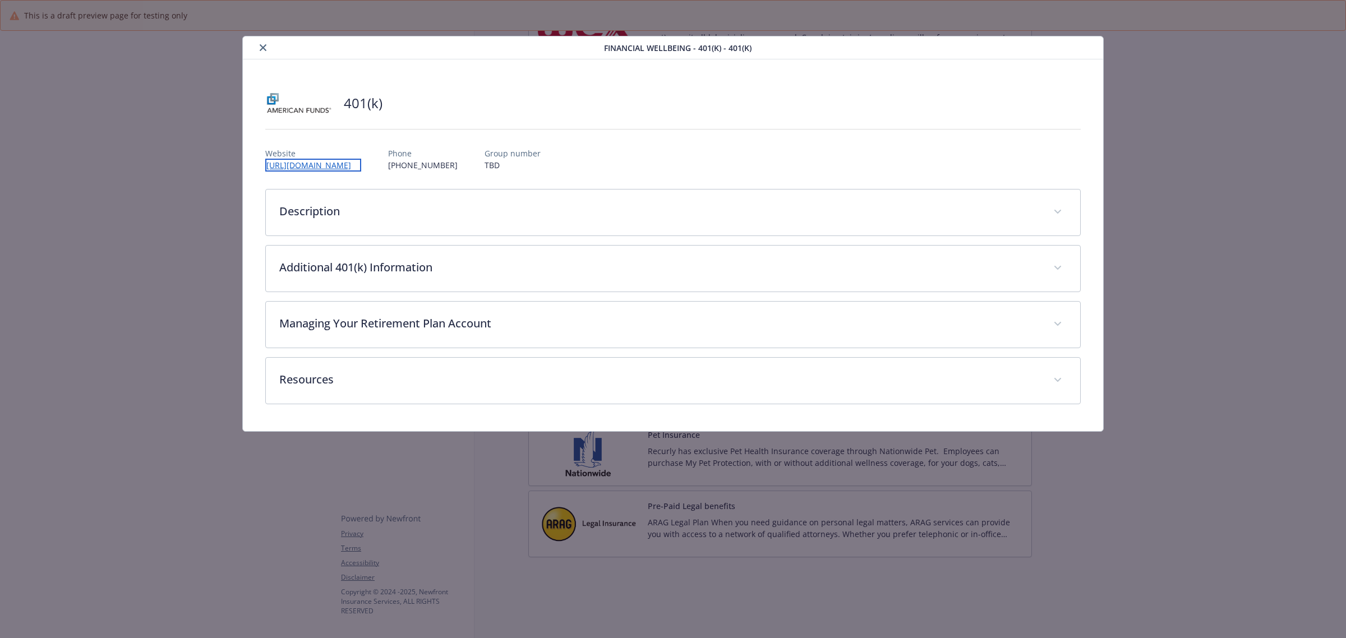
click at [361, 163] on link "[URL][DOMAIN_NAME]" at bounding box center [313, 165] width 96 height 13
